Goal: Information Seeking & Learning: Learn about a topic

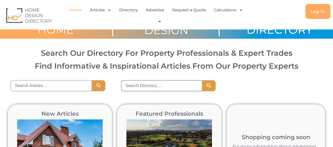
click at [152, 88] on input "search" at bounding box center [161, 85] width 81 height 11
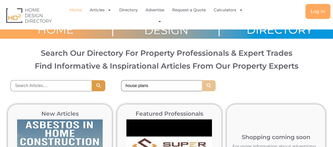
type input "house plans"
click at [208, 88] on icon "Search" at bounding box center [208, 85] width 5 height 4
